Goal: Find contact information: Find contact information

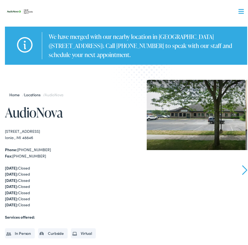
click at [239, 12] on div at bounding box center [241, 9] width 5 height 5
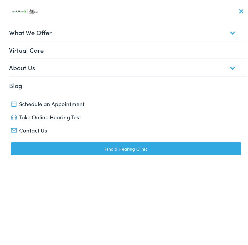
click at [35, 126] on link "Contact Us" at bounding box center [126, 128] width 230 height 8
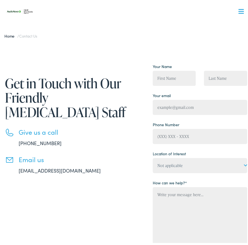
click at [234, 10] on button "Menu Close" at bounding box center [235, 10] width 18 height 6
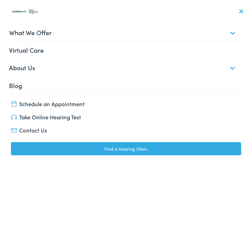
click at [239, 9] on div at bounding box center [241, 9] width 5 height 5
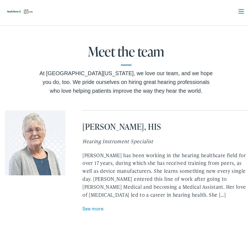
scroll to position [1124, 0]
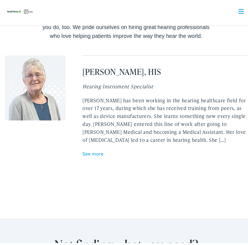
click at [96, 148] on link "See more" at bounding box center [93, 151] width 21 height 7
